Goal: Browse casually: Explore the website without a specific task or goal

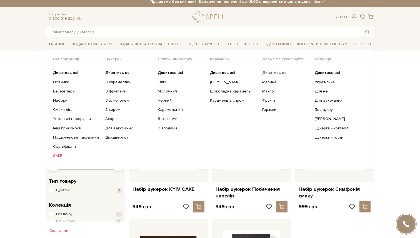
click at [283, 73] on b "Дивитись всі" at bounding box center [274, 72] width 25 height 5
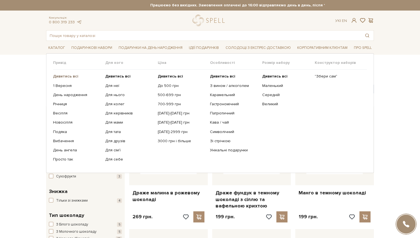
click at [62, 76] on b "Дивитись всі" at bounding box center [65, 76] width 25 height 5
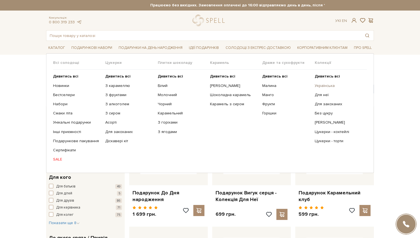
click at [323, 86] on link "Українська" at bounding box center [339, 85] width 48 height 5
